Goal: Task Accomplishment & Management: Complete application form

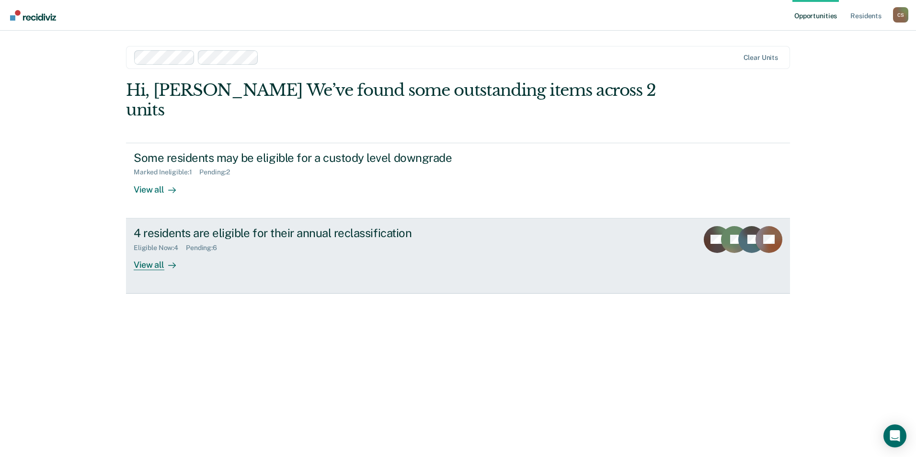
click at [368, 233] on div "4 residents are eligible for their annual reclassification Eligible Now : 4 Pen…" at bounding box center [313, 248] width 359 height 44
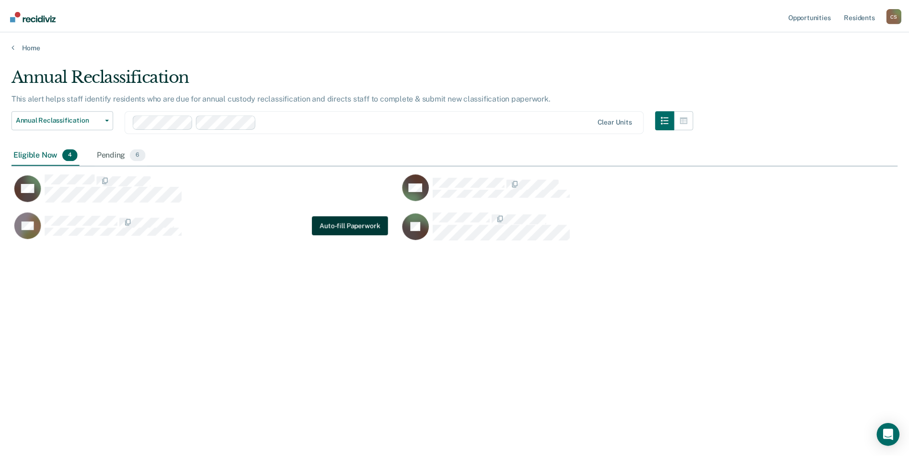
scroll to position [312, 886]
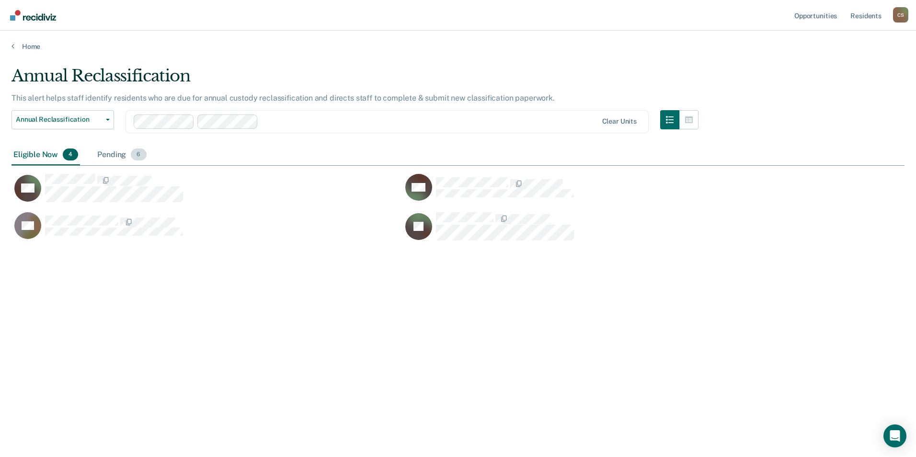
click at [124, 154] on div "Pending 6" at bounding box center [121, 155] width 53 height 21
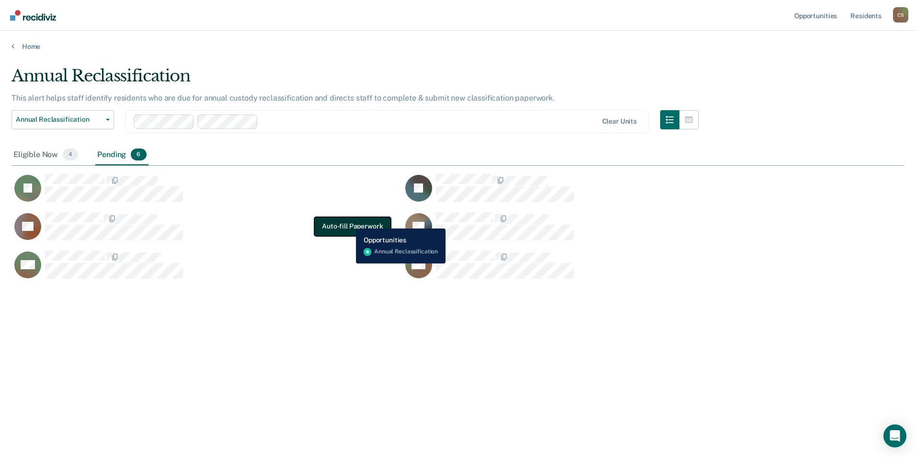
click at [349, 221] on button "Auto-fill Paperwork" at bounding box center [352, 226] width 76 height 19
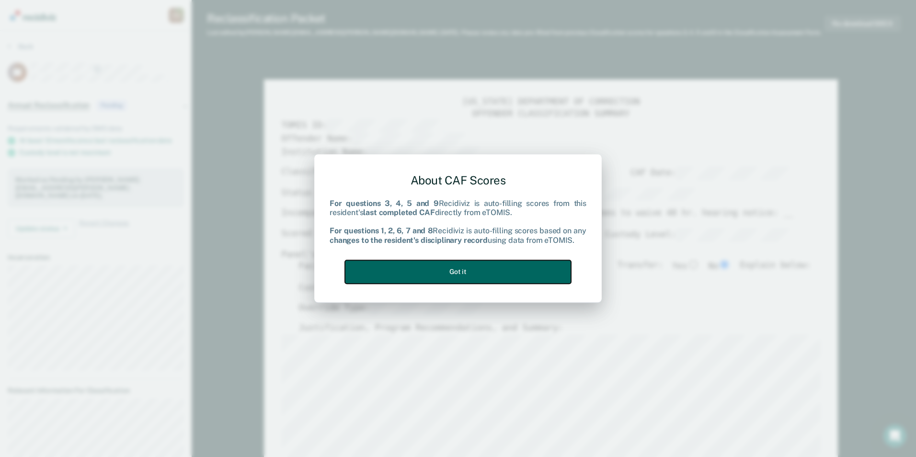
click at [386, 267] on button "Got it" at bounding box center [458, 271] width 226 height 23
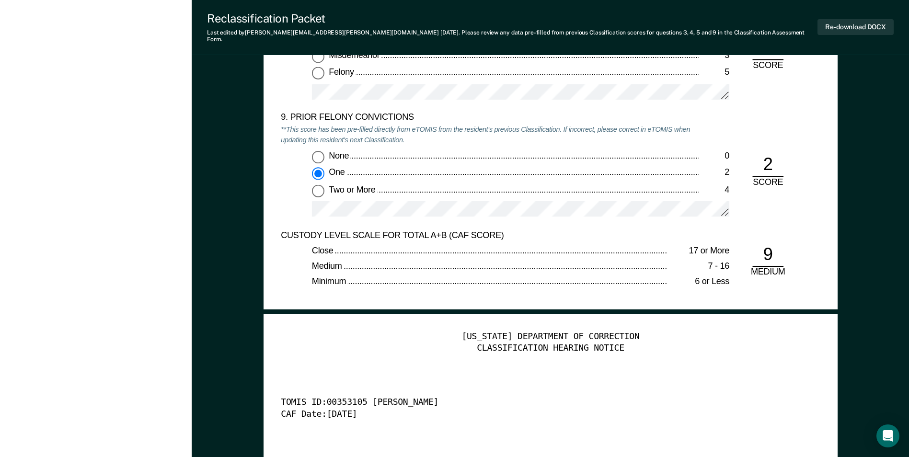
scroll to position [2109, 0]
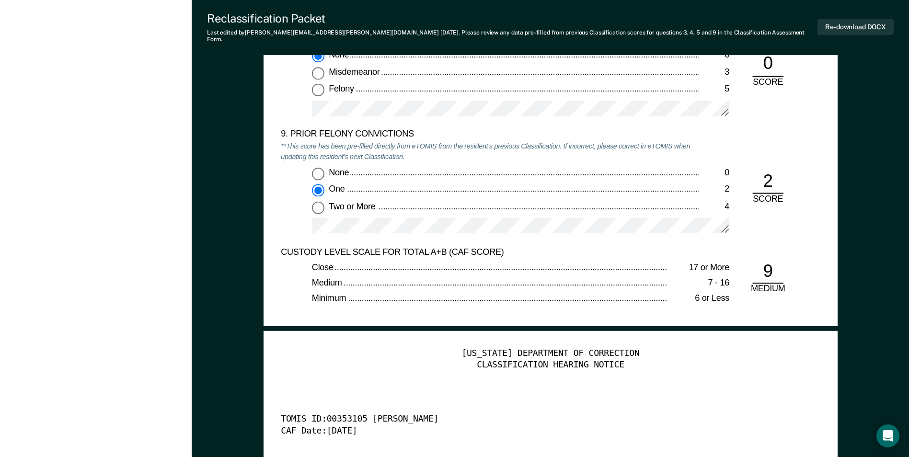
click at [320, 202] on input "Two or More 4" at bounding box center [318, 207] width 12 height 12
type textarea "x"
radio input "false"
radio input "true"
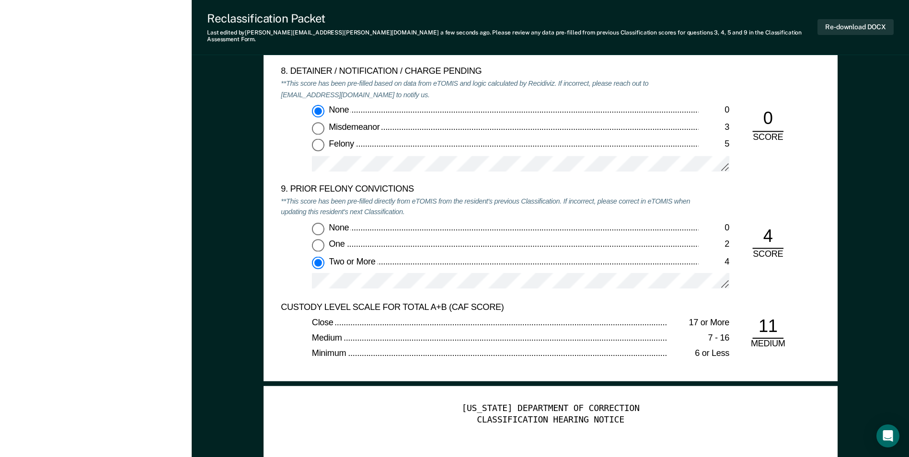
scroll to position [2157, 0]
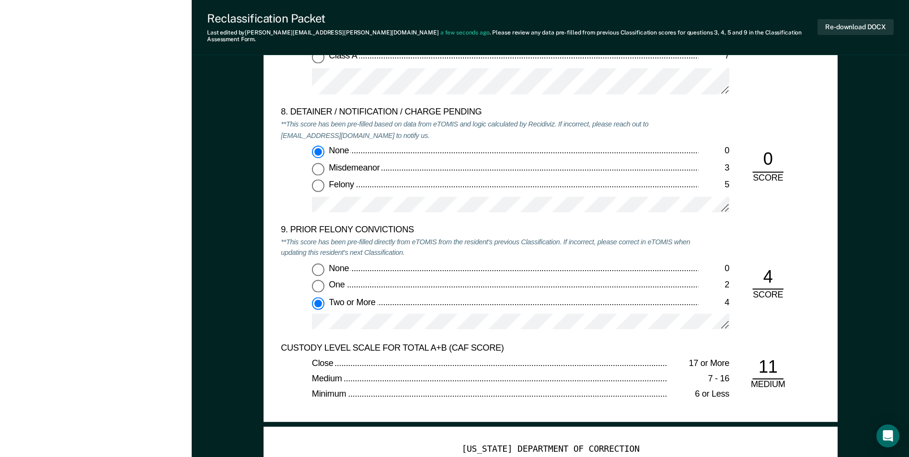
type textarea "x"
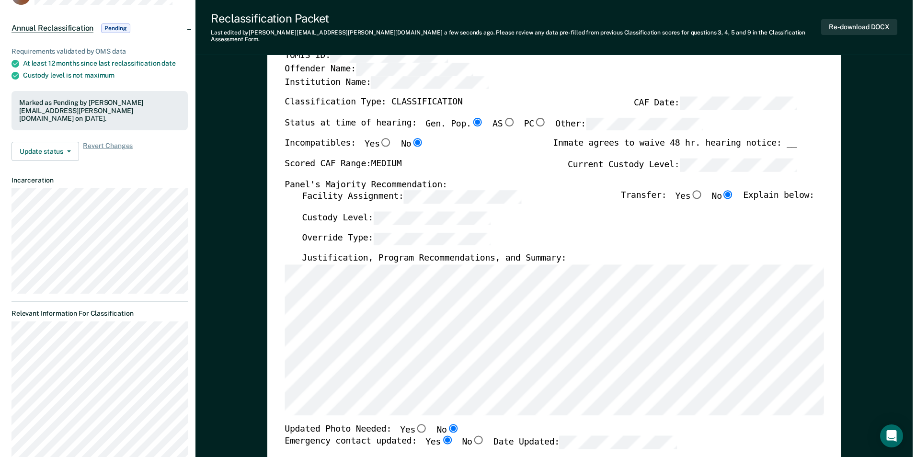
scroll to position [0, 0]
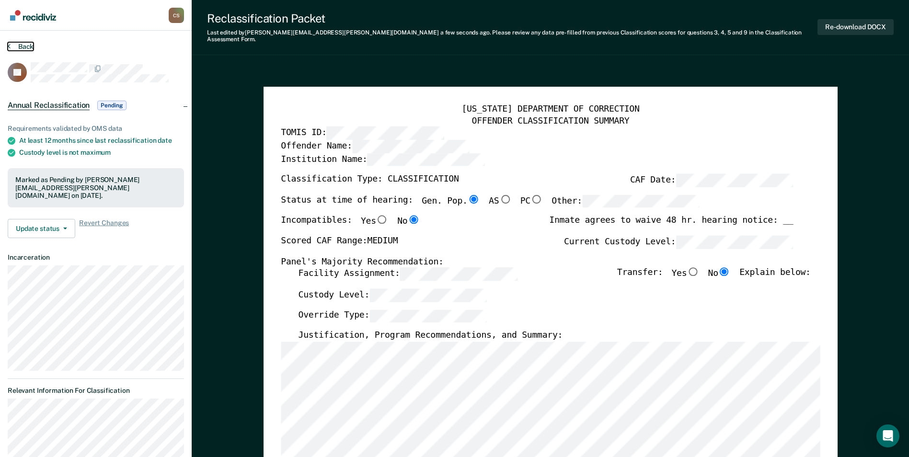
click at [32, 46] on button "Back" at bounding box center [21, 46] width 26 height 9
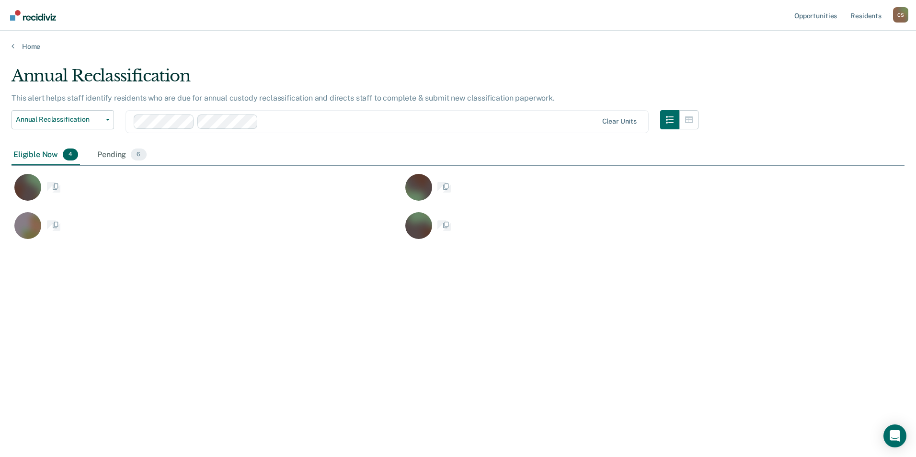
scroll to position [312, 886]
click at [33, 48] on link "Home" at bounding box center [458, 46] width 893 height 9
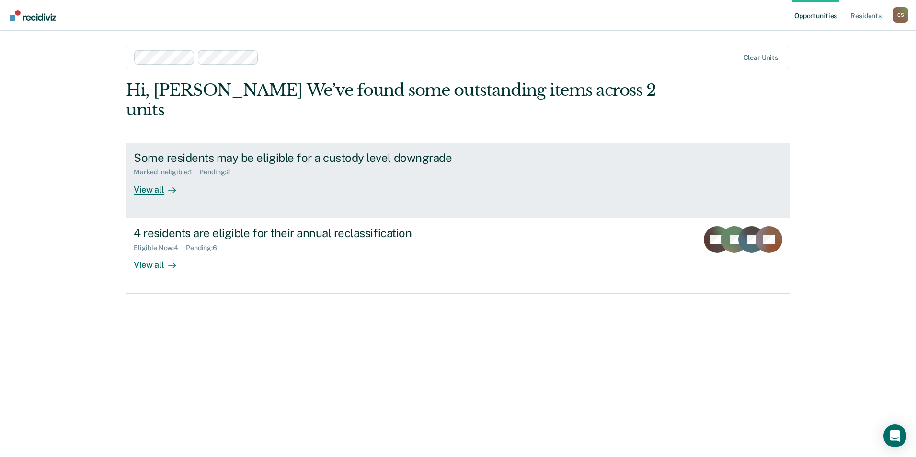
click at [184, 186] on link "Some residents may be eligible for a custody level downgrade Marked Ineligible …" at bounding box center [458, 181] width 664 height 76
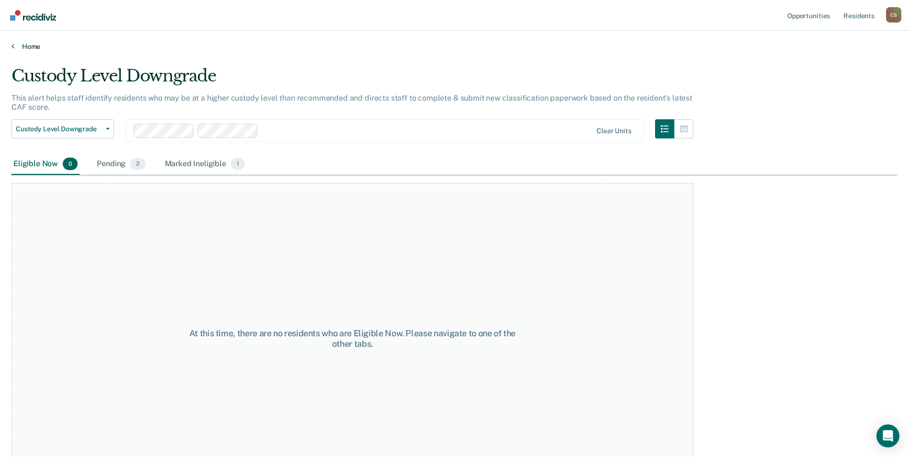
click at [25, 44] on link "Home" at bounding box center [455, 46] width 886 height 9
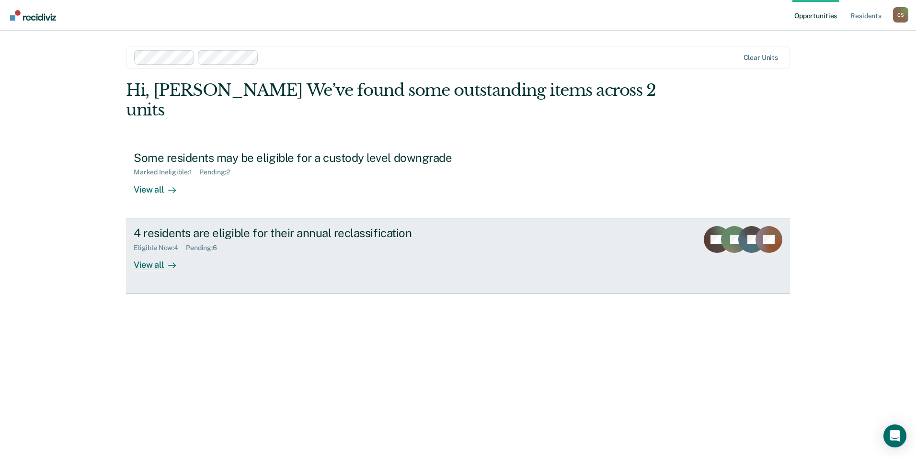
click at [180, 252] on div "View all" at bounding box center [161, 261] width 54 height 19
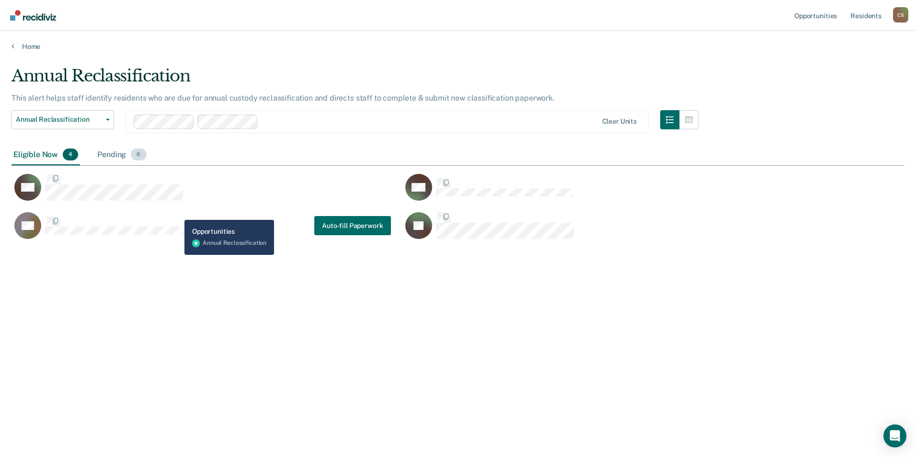
scroll to position [312, 886]
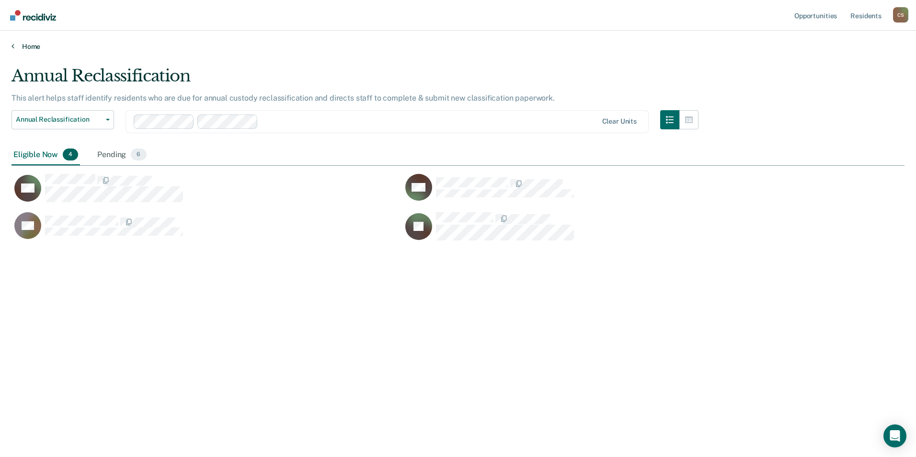
click at [30, 45] on link "Home" at bounding box center [458, 46] width 893 height 9
